Goal: Information Seeking & Learning: Understand process/instructions

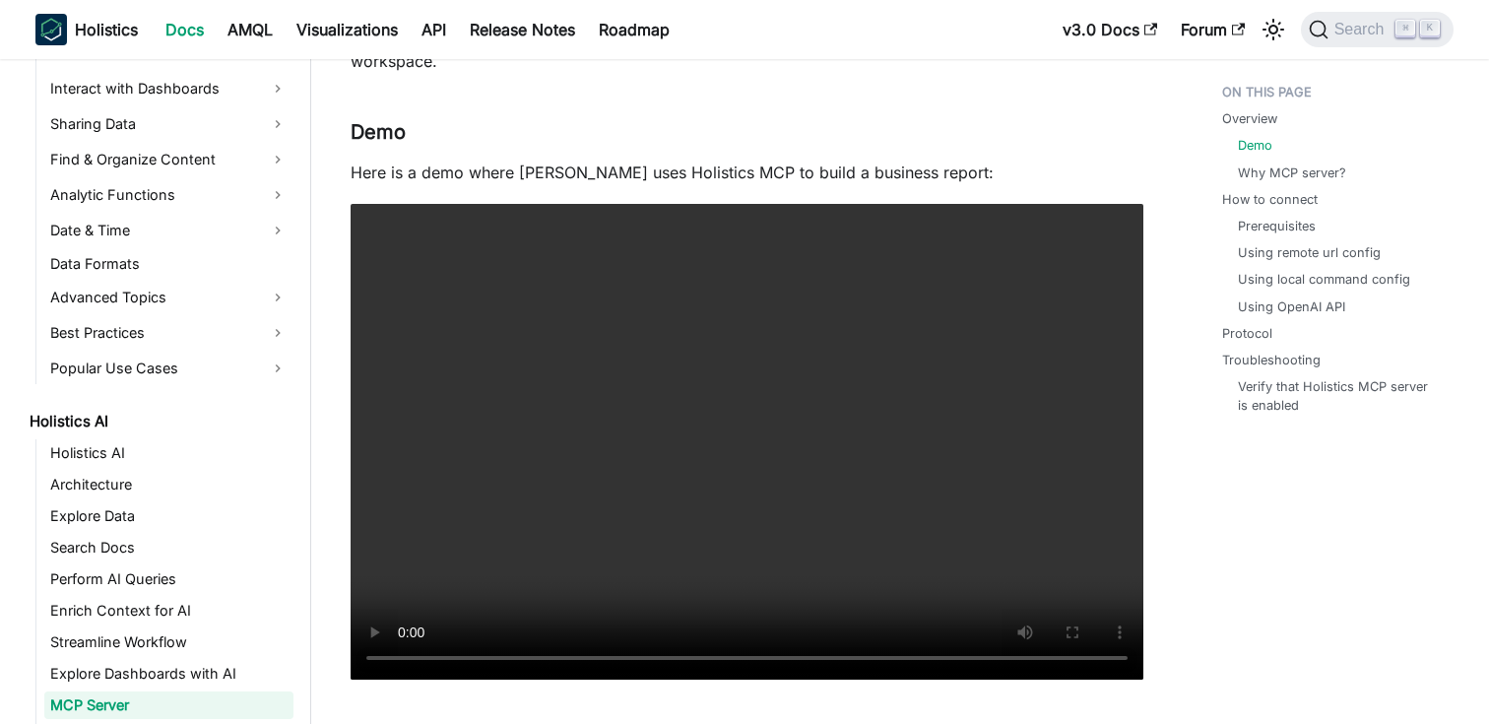
scroll to position [664, 0]
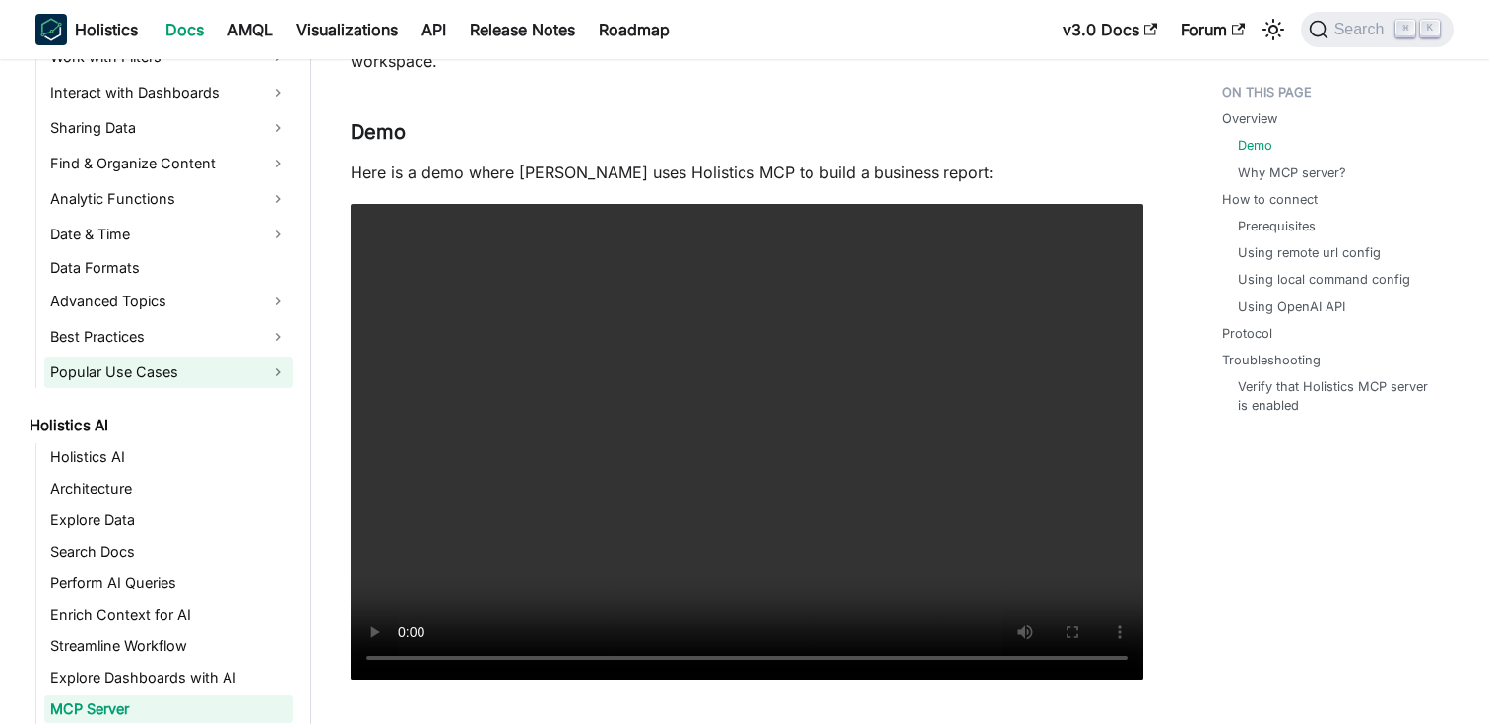
click at [195, 376] on link "Popular Use Cases" at bounding box center [168, 372] width 249 height 32
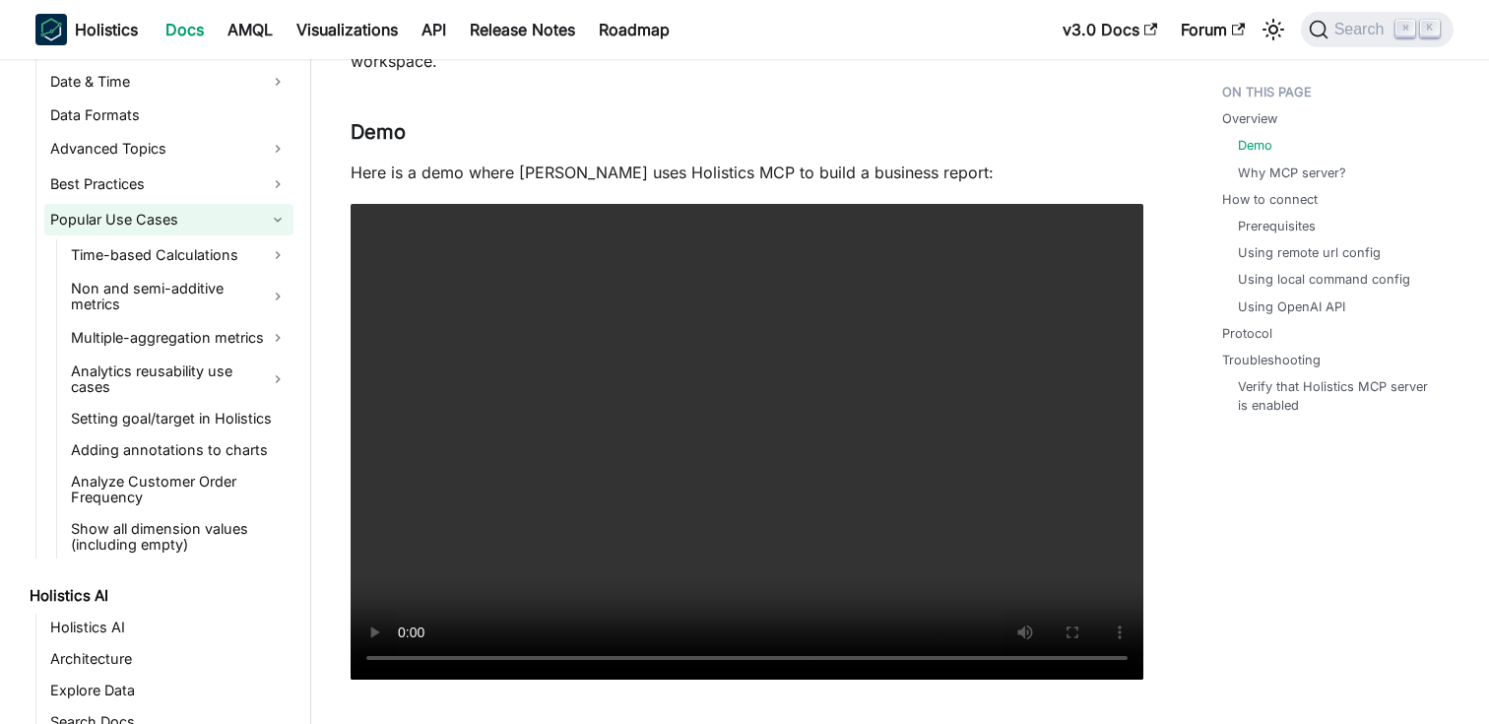
scroll to position [856, 0]
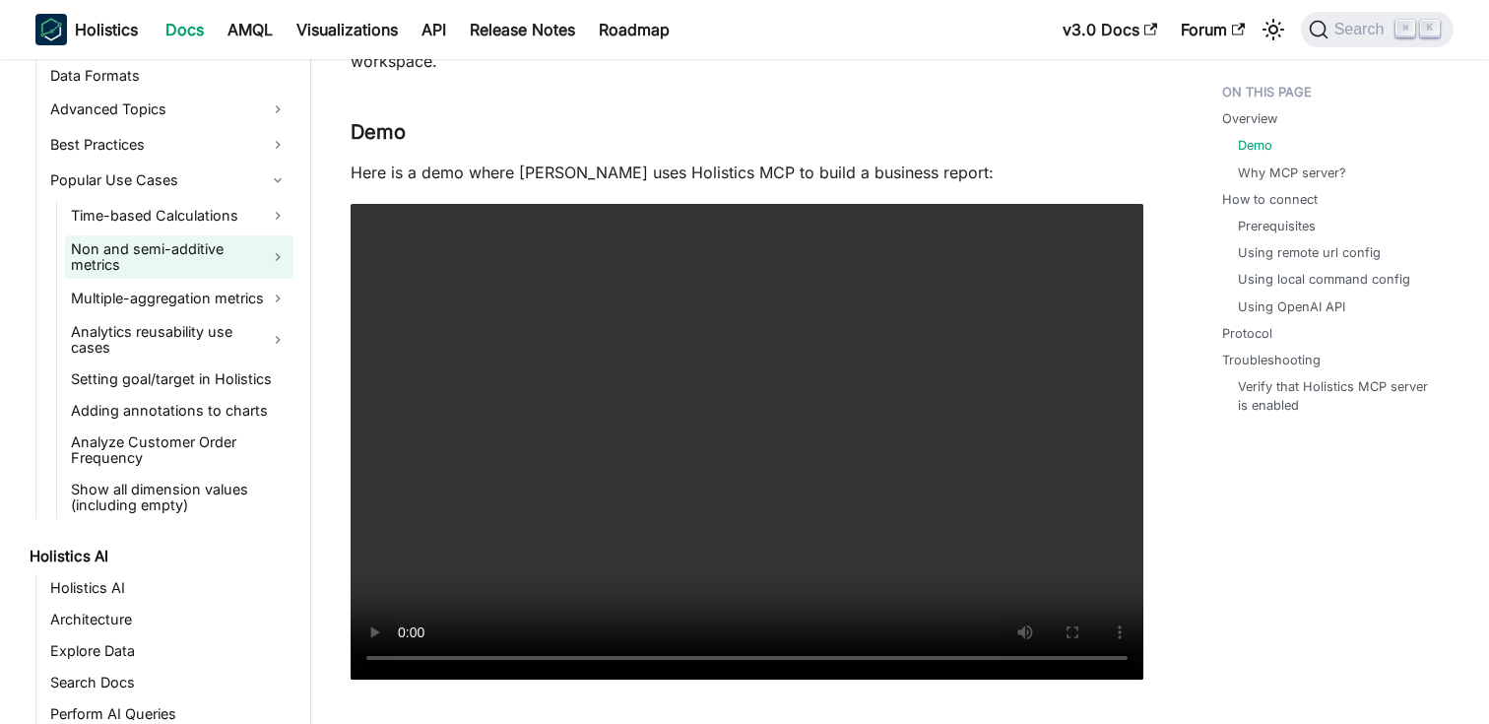
click at [247, 255] on link "Non and semi-additive metrics" at bounding box center [179, 256] width 228 height 43
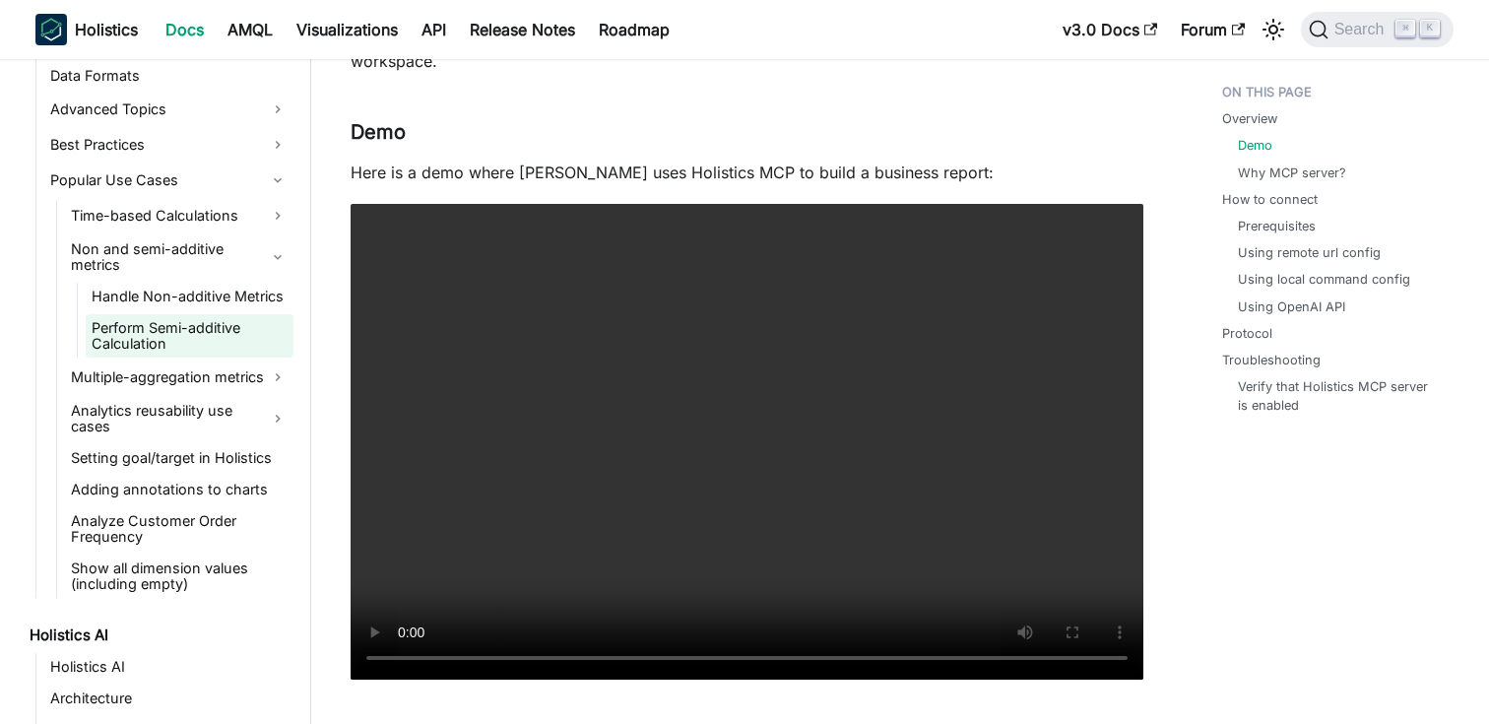
click at [184, 319] on link "Perform Semi-additive Calculation" at bounding box center [190, 335] width 208 height 43
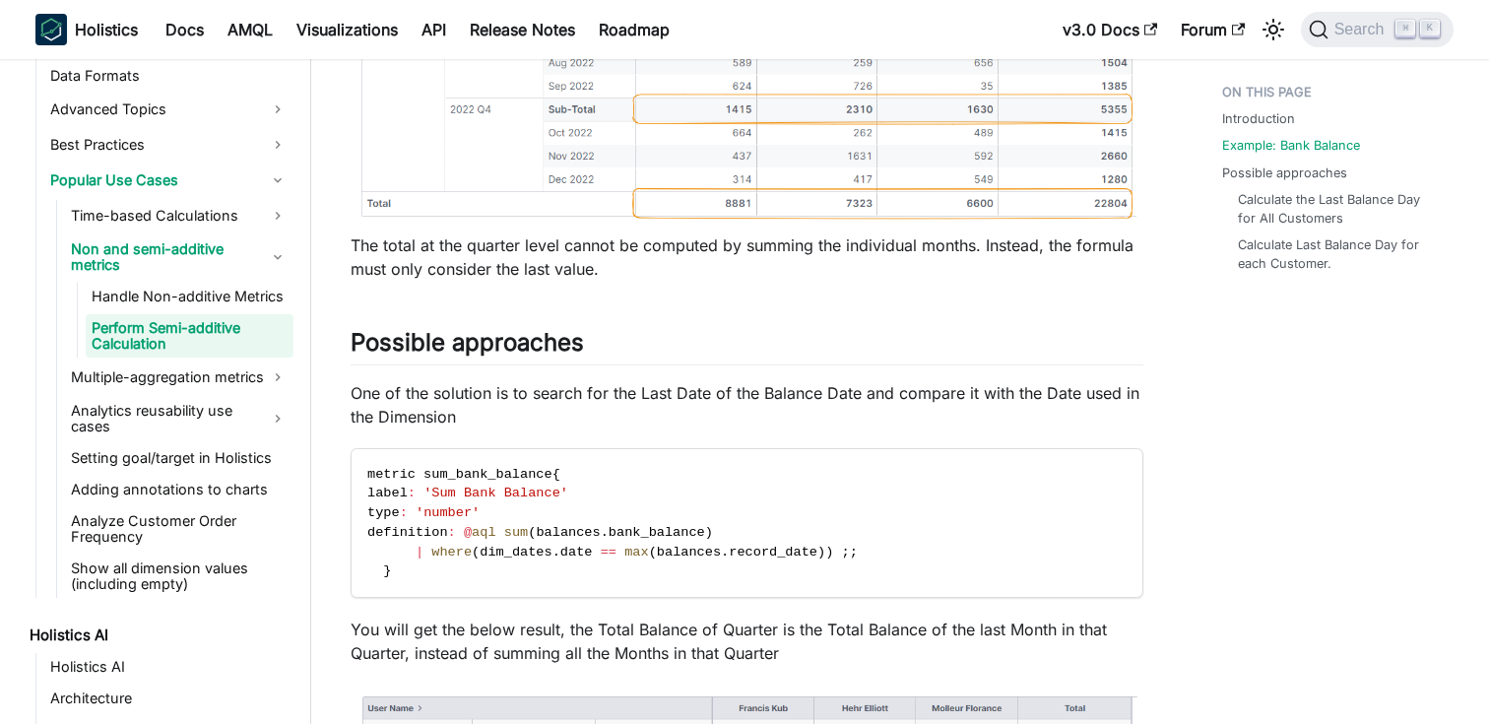
scroll to position [1496, 0]
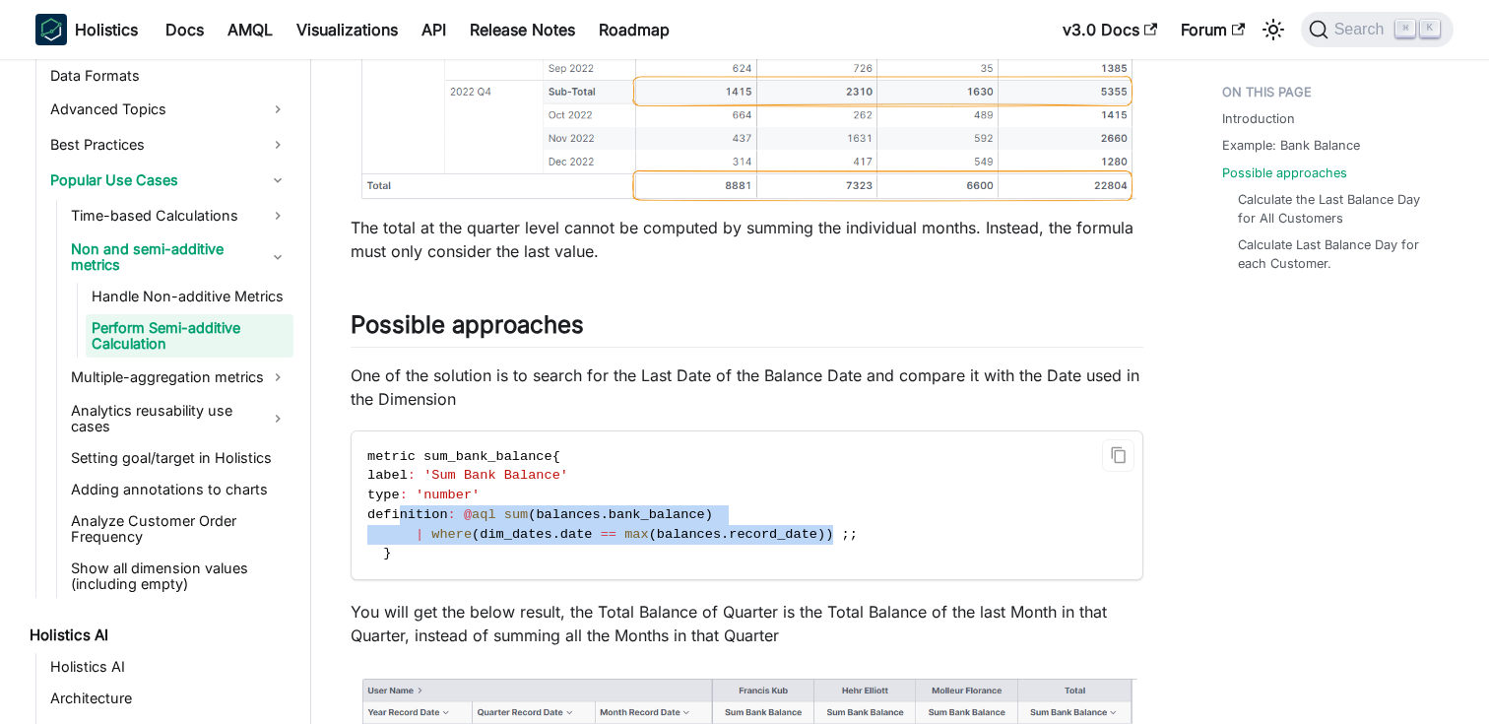
drag, startPoint x: 400, startPoint y: 518, endPoint x: 832, endPoint y: 536, distance: 432.6
click at [832, 536] on code "metric sum_bank_balance { label : 'Sum Bank Balance' type : 'number' definition…" at bounding box center [745, 505] width 788 height 148
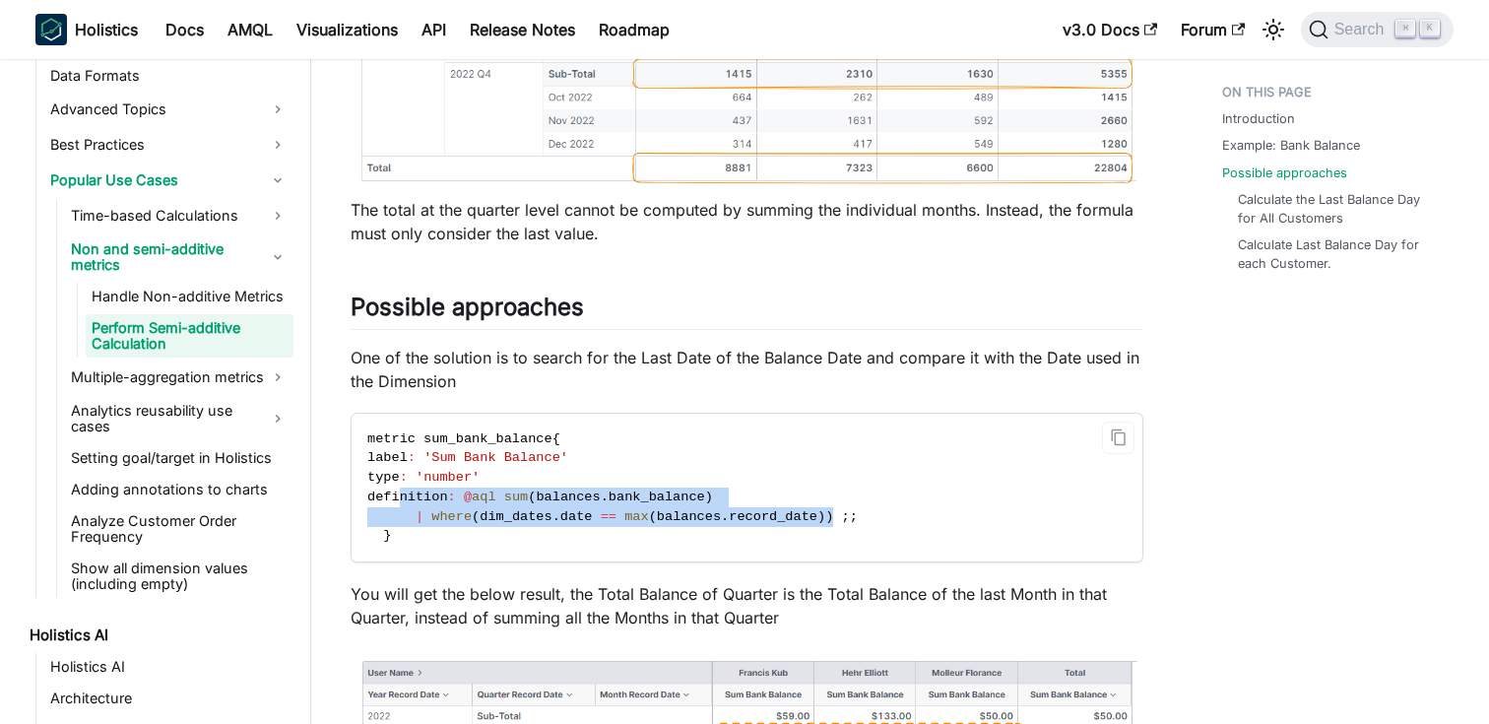
scroll to position [1518, 0]
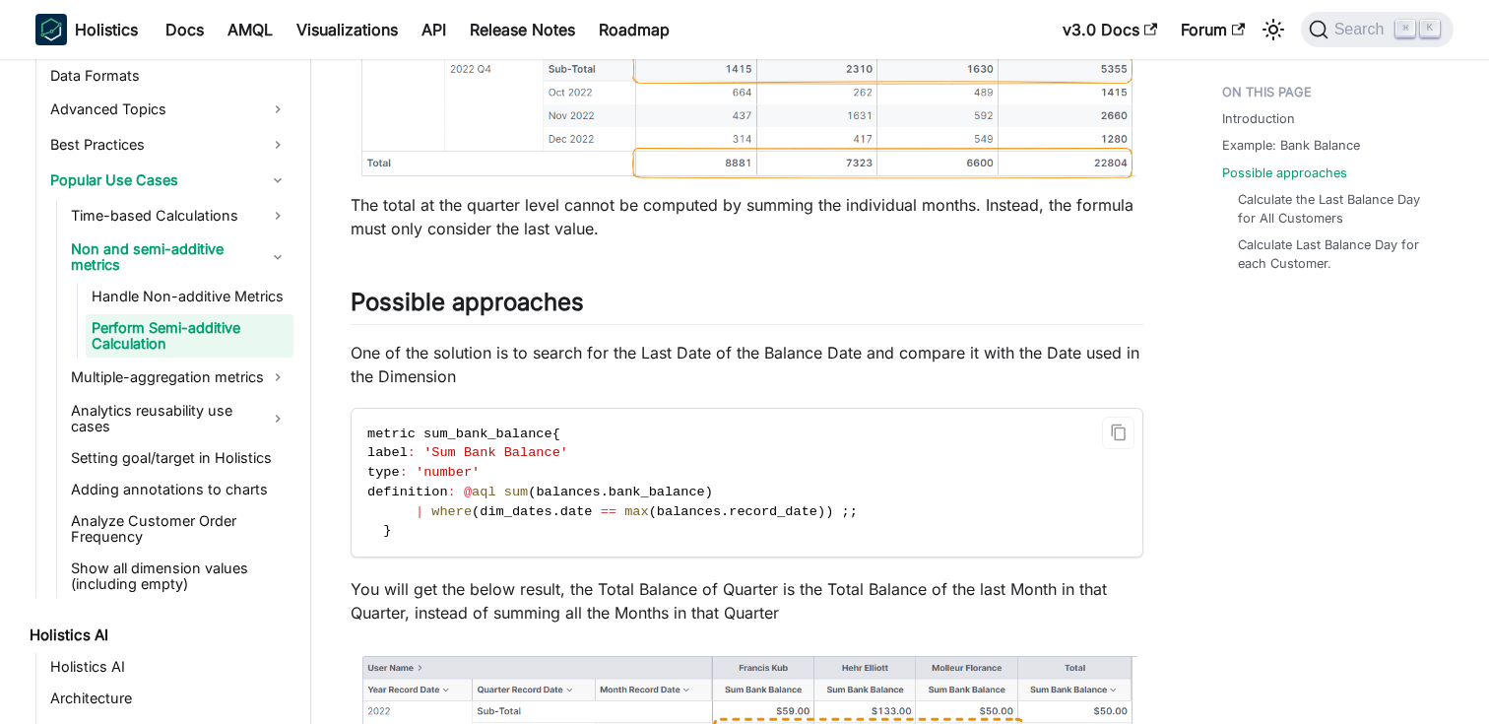
click at [621, 466] on code "metric sum_bank_balance { label : 'Sum Bank Balance' type : 'number' definition…" at bounding box center [745, 483] width 788 height 148
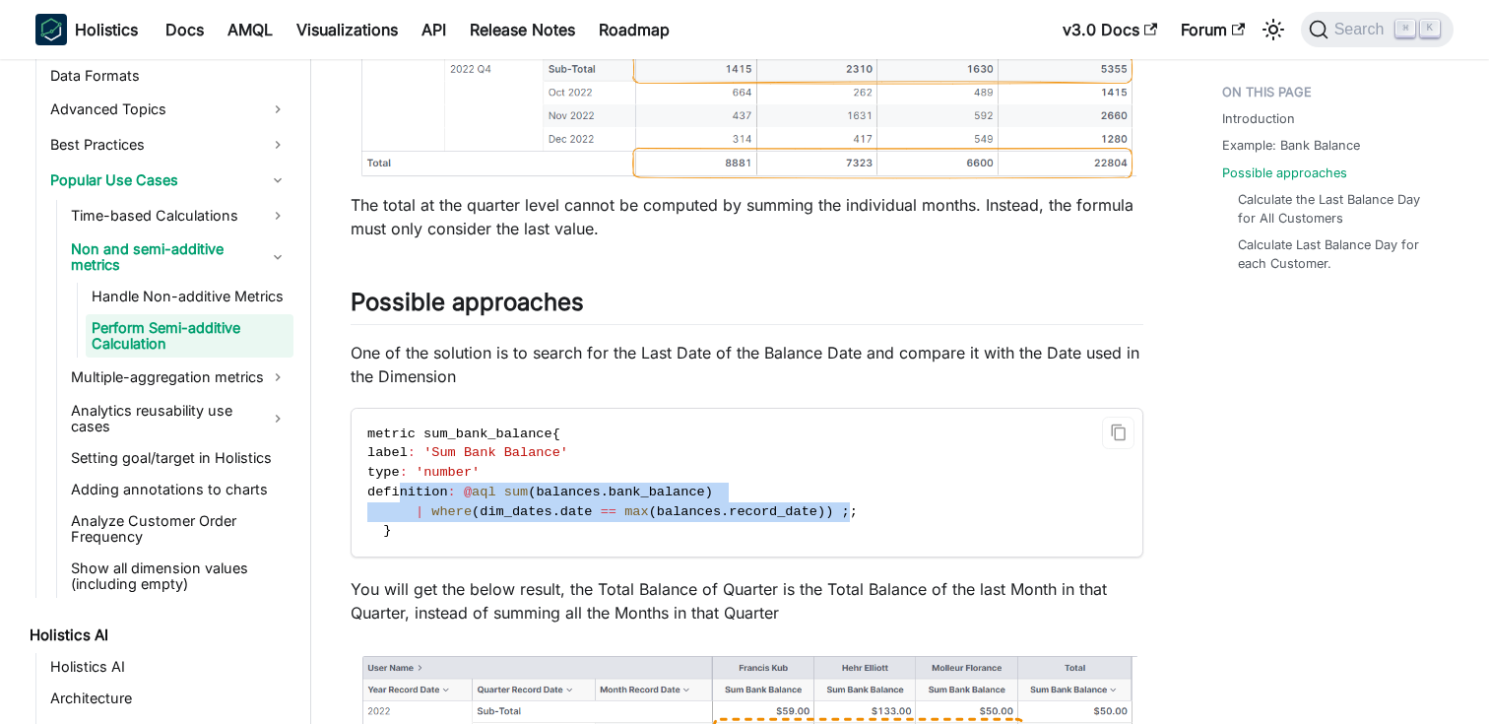
drag, startPoint x: 401, startPoint y: 495, endPoint x: 855, endPoint y: 508, distance: 454.1
click at [855, 508] on code "metric sum_bank_balance { label : 'Sum Bank Balance' type : 'number' definition…" at bounding box center [745, 483] width 788 height 148
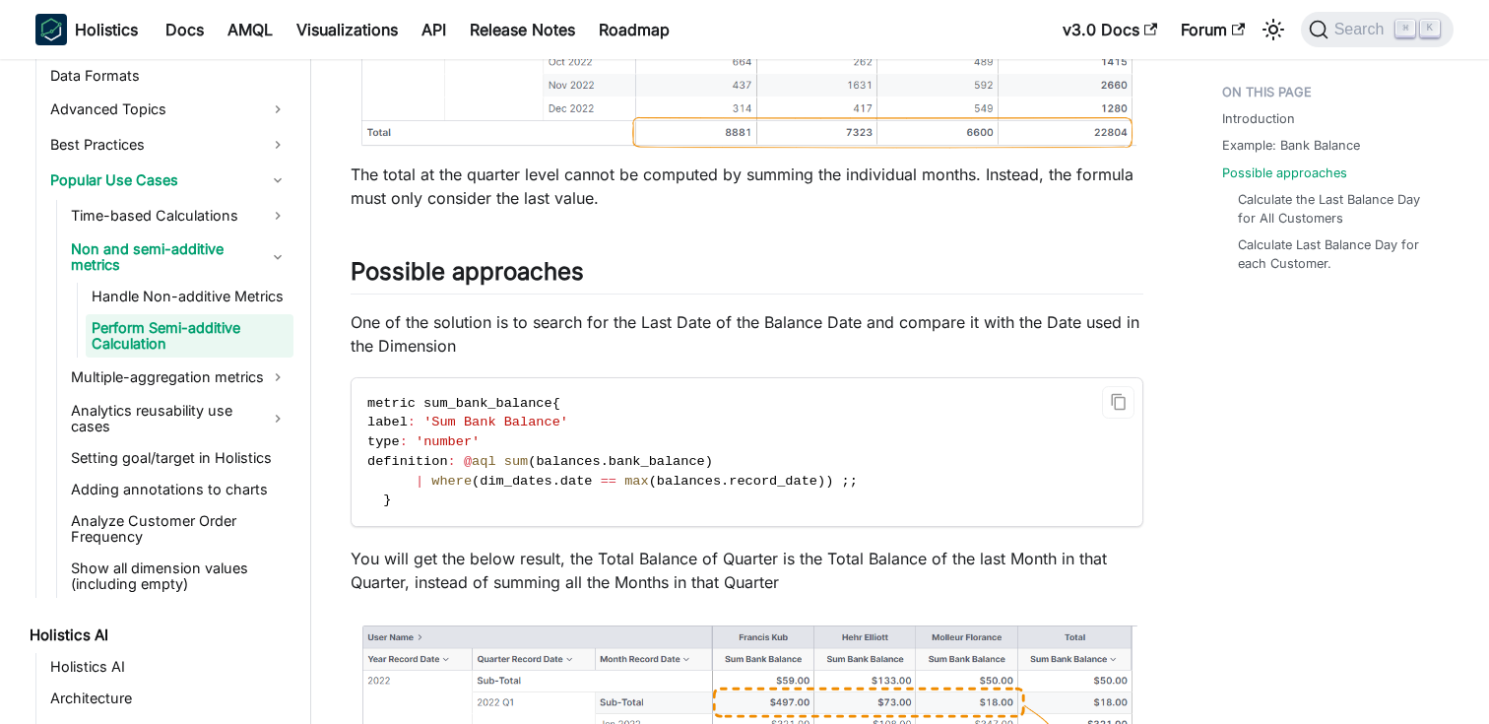
click at [786, 517] on code "metric sum_bank_balance { label : 'Sum Bank Balance' type : 'number' definition…" at bounding box center [745, 452] width 788 height 148
drag, startPoint x: 828, startPoint y: 483, endPoint x: 428, endPoint y: 484, distance: 399.7
click at [428, 484] on span "| where ( dim_dates . date == max ( balances . record_date ) ) ; ;" at bounding box center [612, 481] width 490 height 15
click at [761, 464] on code "metric sum_bank_balance { label : 'Sum Bank Balance' type : 'number' definition…" at bounding box center [745, 452] width 788 height 148
drag, startPoint x: 747, startPoint y: 462, endPoint x: 517, endPoint y: 461, distance: 230.4
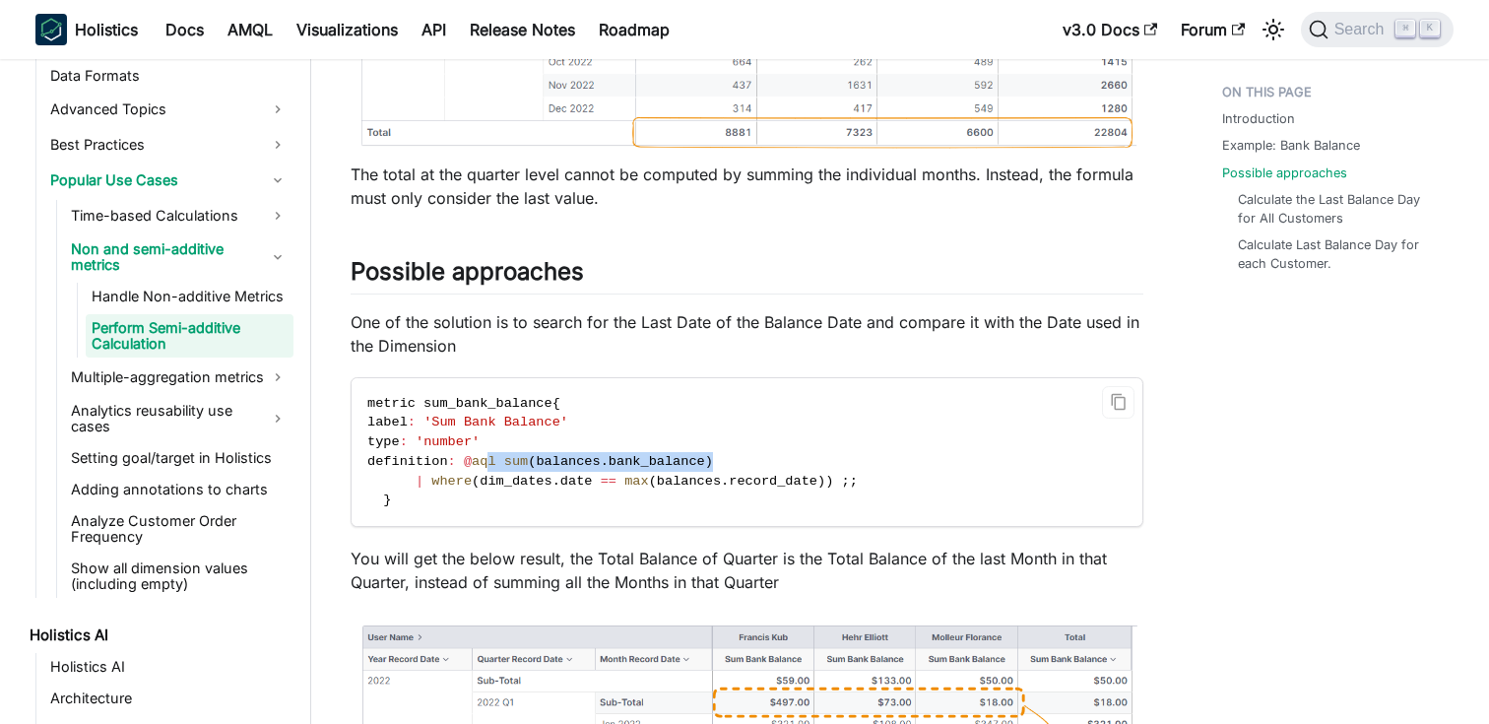
click at [517, 461] on span "definition : @ aql sum ( balances . bank_balance )" at bounding box center [543, 461] width 353 height 15
click at [185, 292] on link "Handle Non-additive Metrics" at bounding box center [190, 297] width 208 height 28
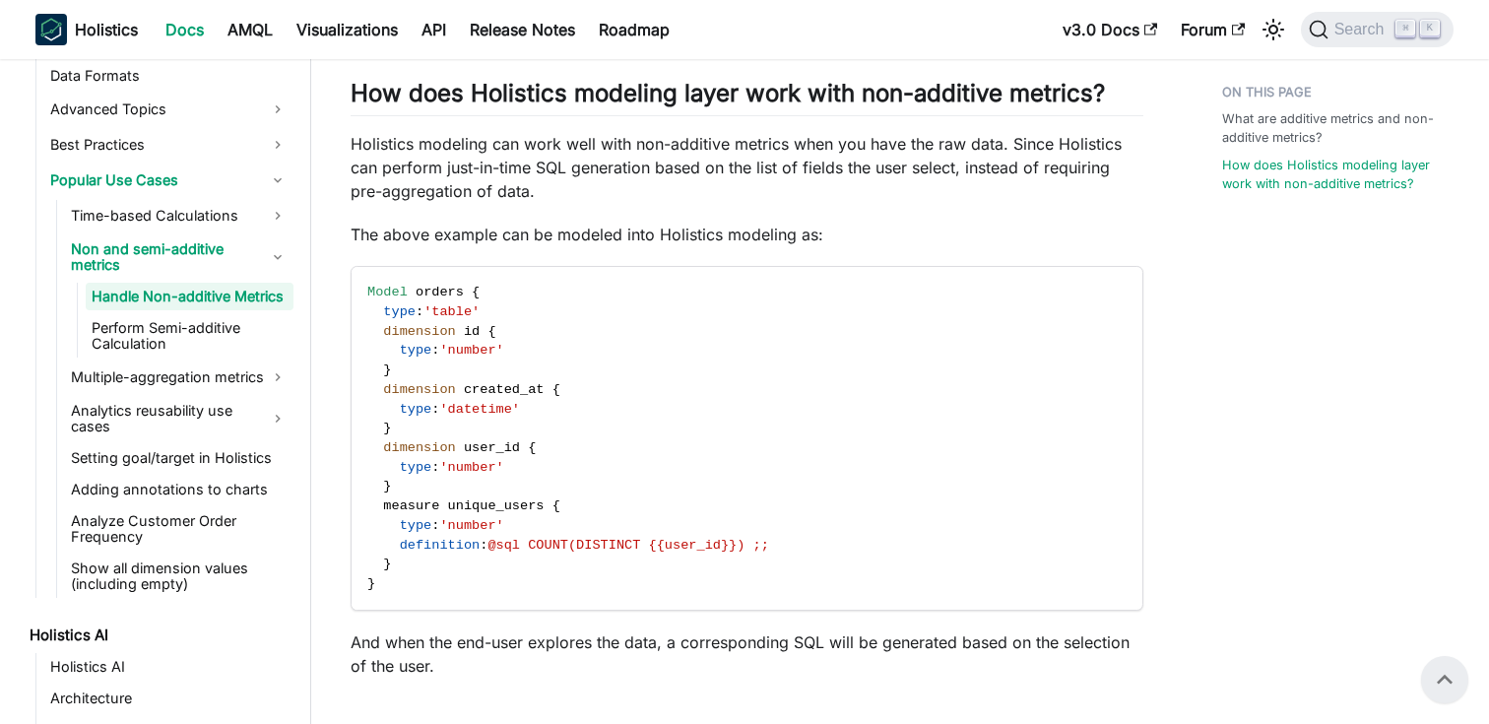
scroll to position [1642, 0]
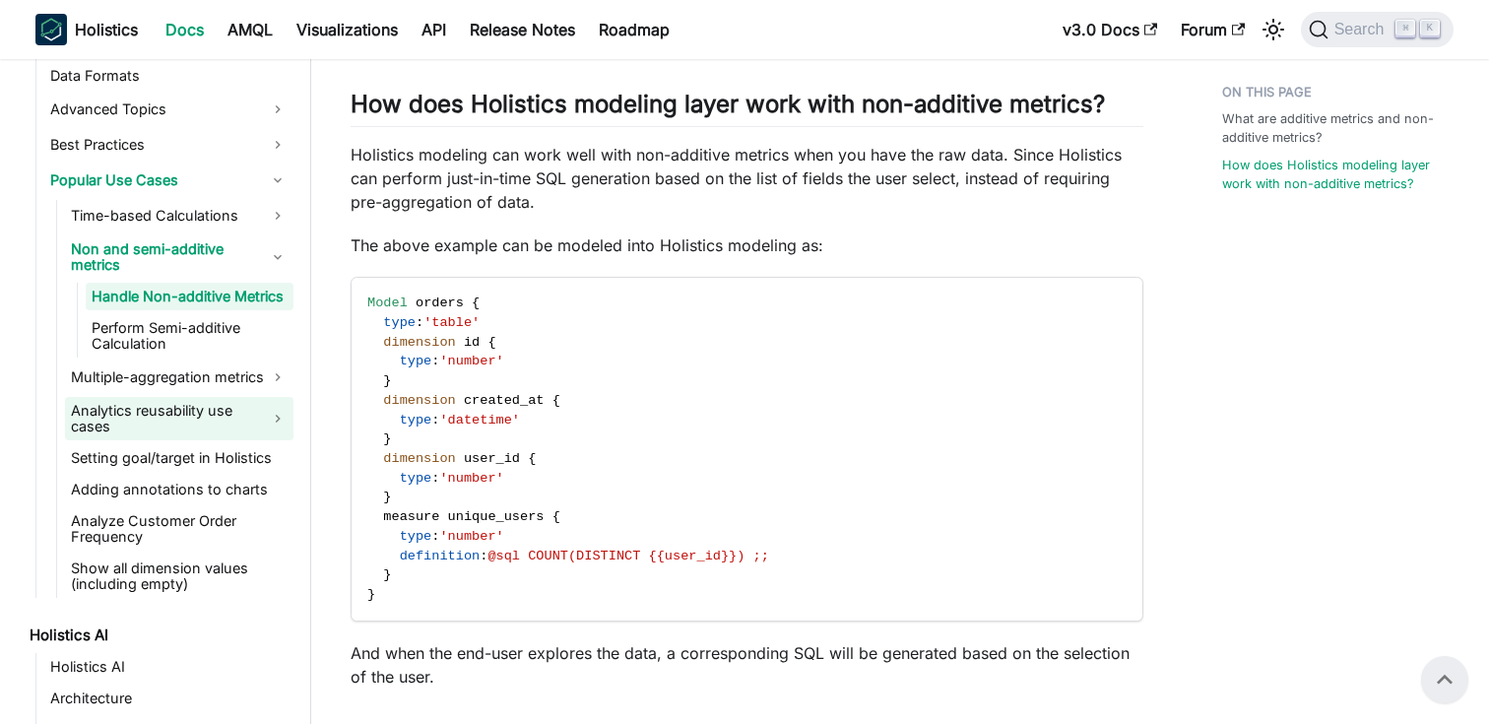
click at [222, 397] on link "Analytics reusability use cases" at bounding box center [179, 418] width 228 height 43
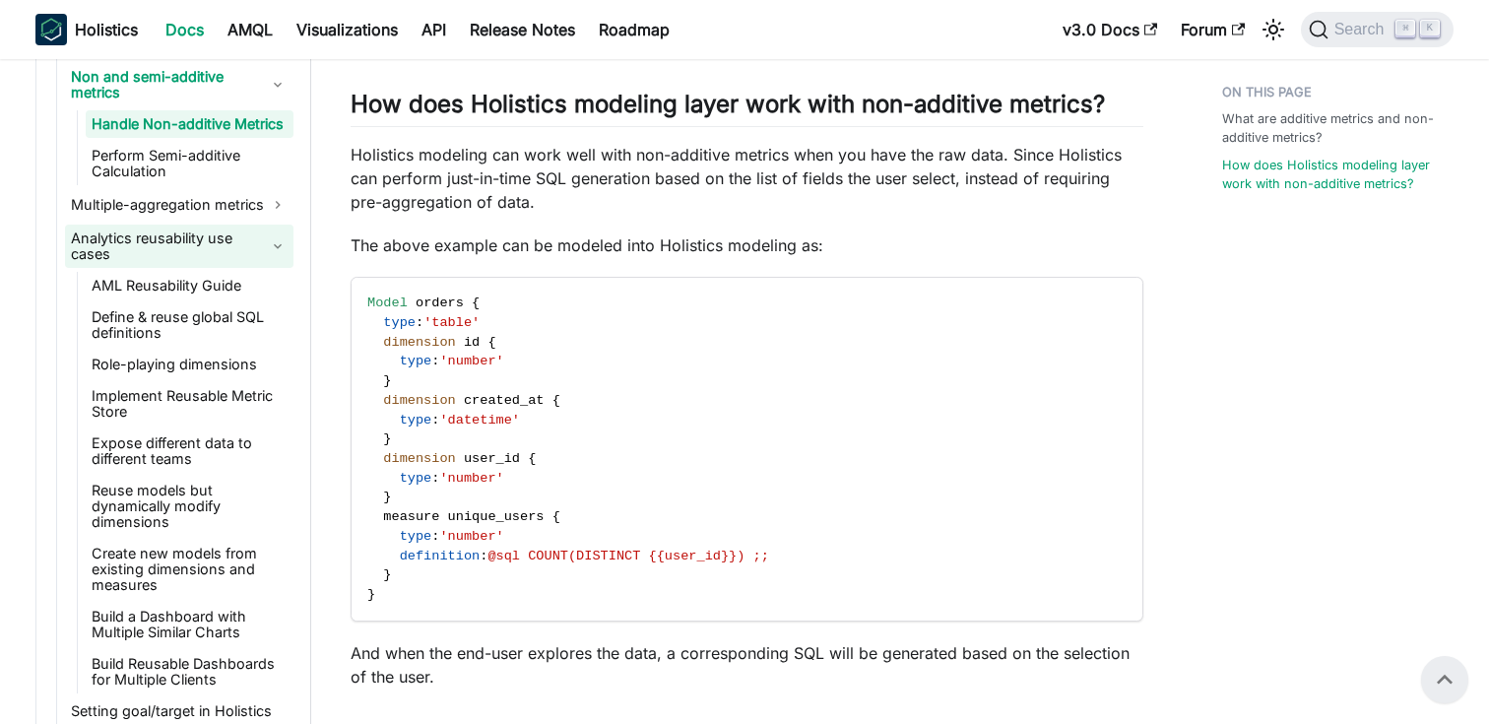
scroll to position [1049, 0]
